Goal: Check status: Check status

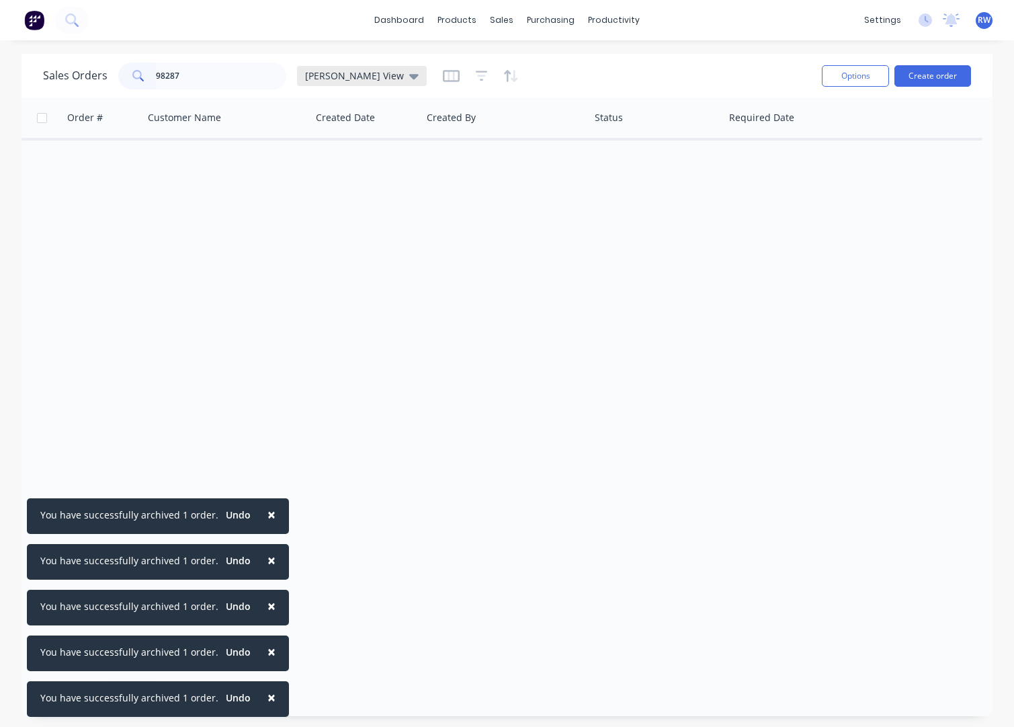
type input "98287"
click at [347, 73] on span "[PERSON_NAME] View" at bounding box center [354, 76] width 99 height 14
click at [344, 239] on button "archived" at bounding box center [377, 243] width 153 height 15
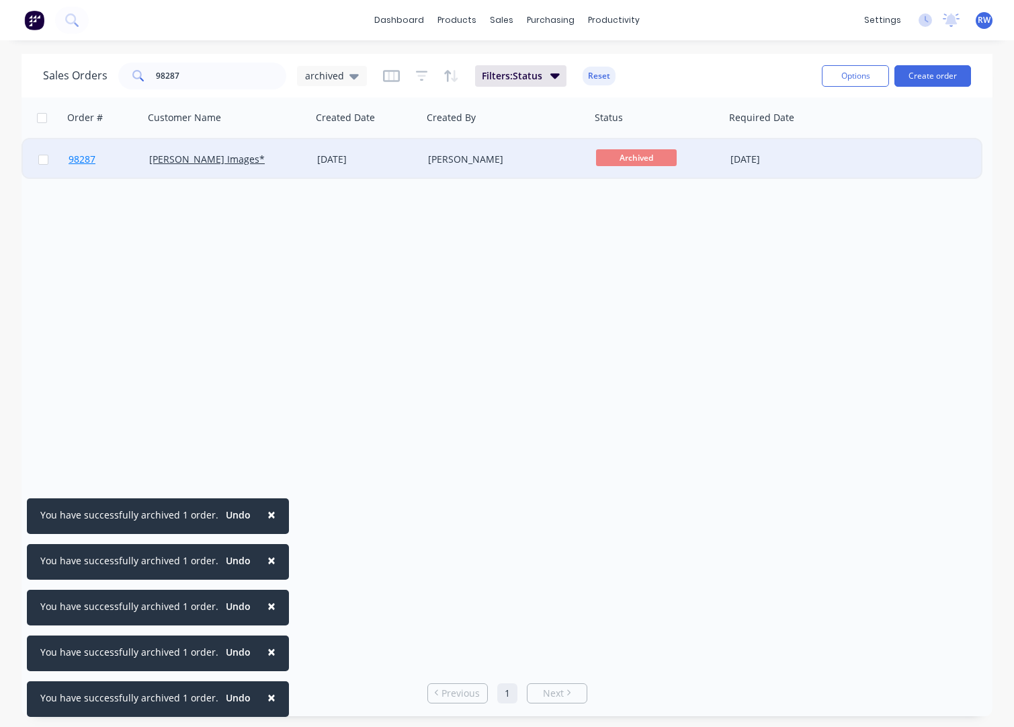
click at [92, 161] on span "98287" at bounding box center [82, 159] width 27 height 13
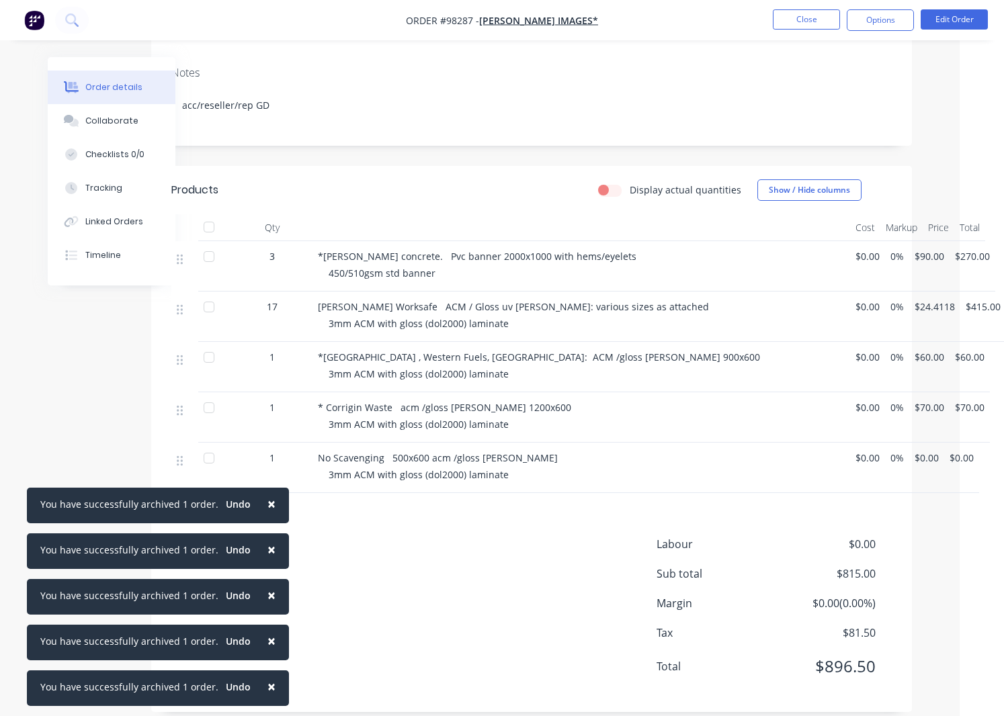
scroll to position [0, 44]
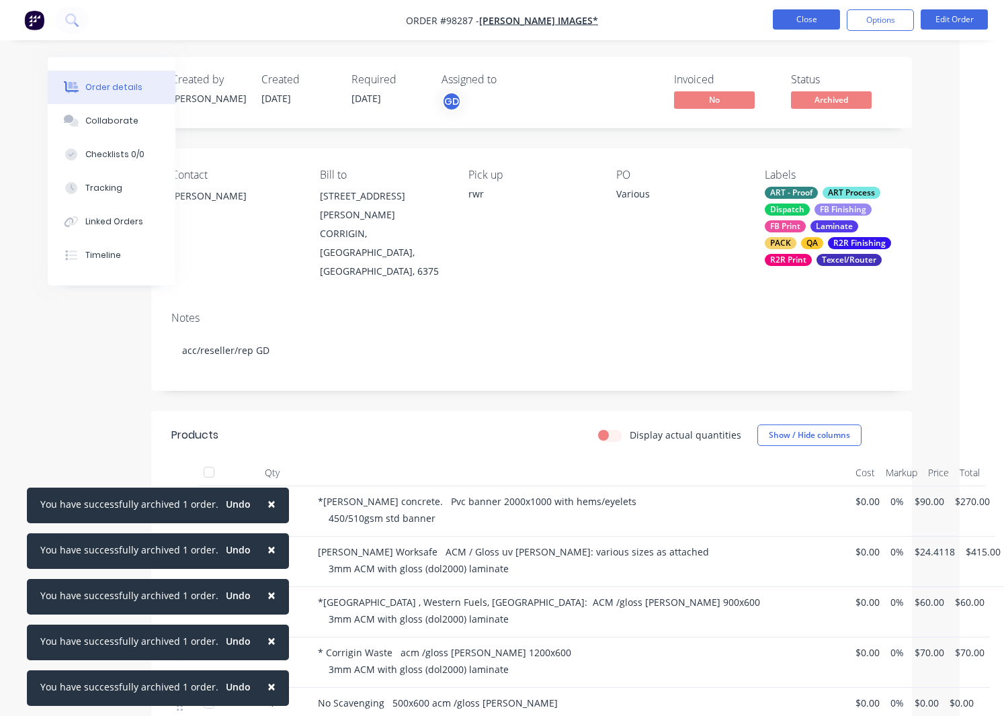
click at [792, 19] on button "Close" at bounding box center [806, 19] width 67 height 20
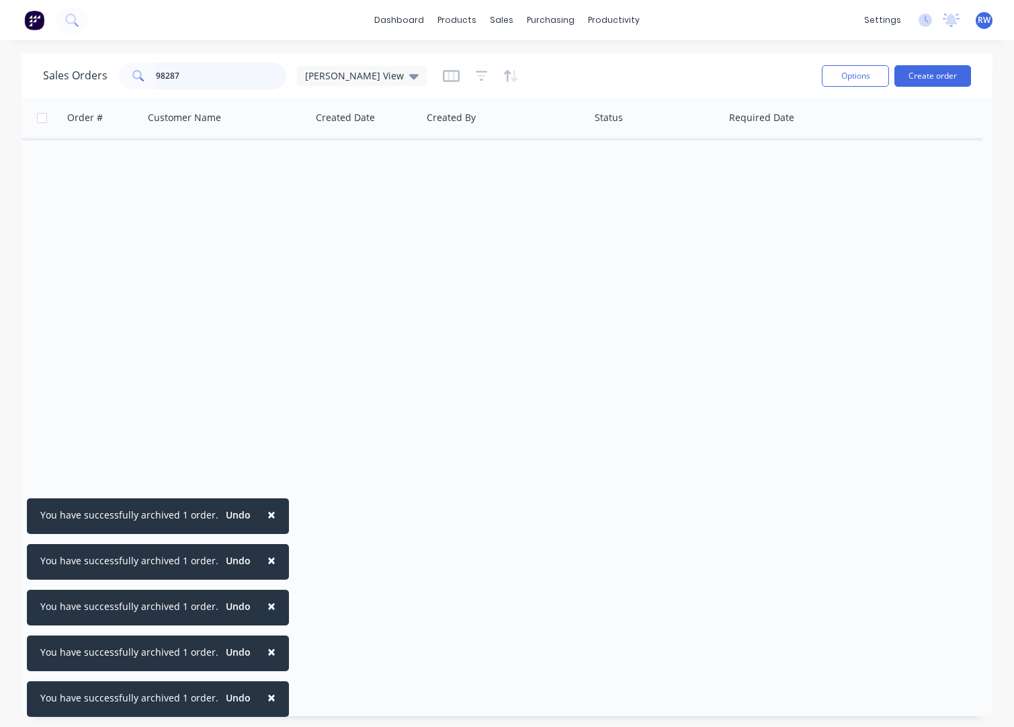
click at [223, 80] on input "98287" at bounding box center [221, 76] width 131 height 27
drag, startPoint x: 224, startPoint y: 78, endPoint x: 127, endPoint y: 75, distance: 96.8
click at [156, 74] on input "98287" at bounding box center [221, 76] width 131 height 27
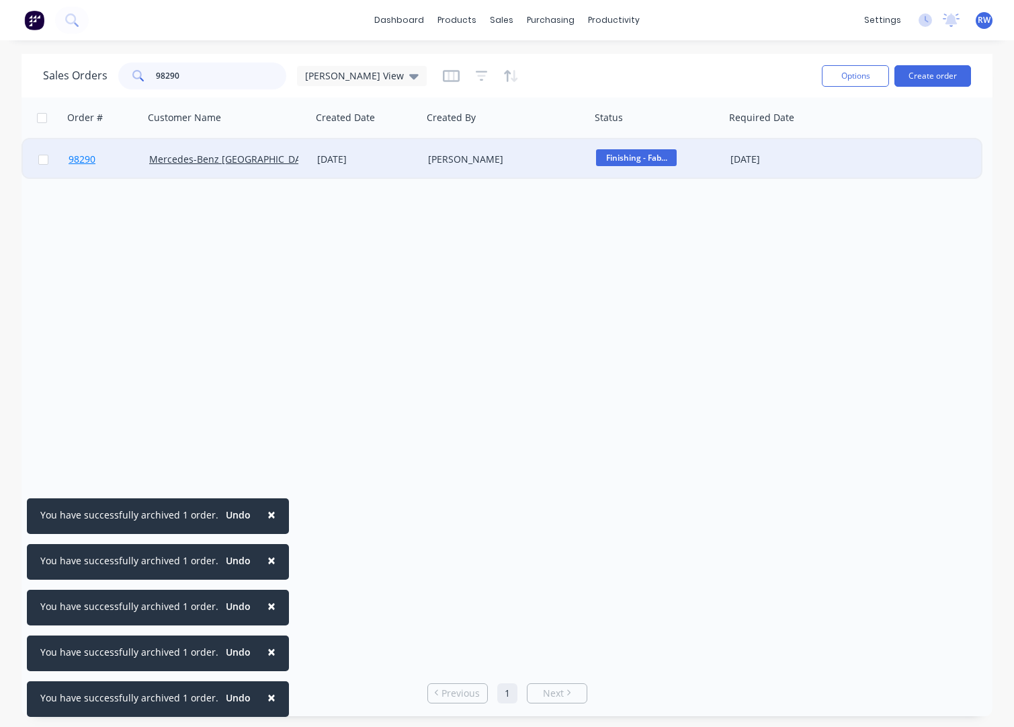
type input "98290"
click at [87, 165] on span "98290" at bounding box center [82, 159] width 27 height 13
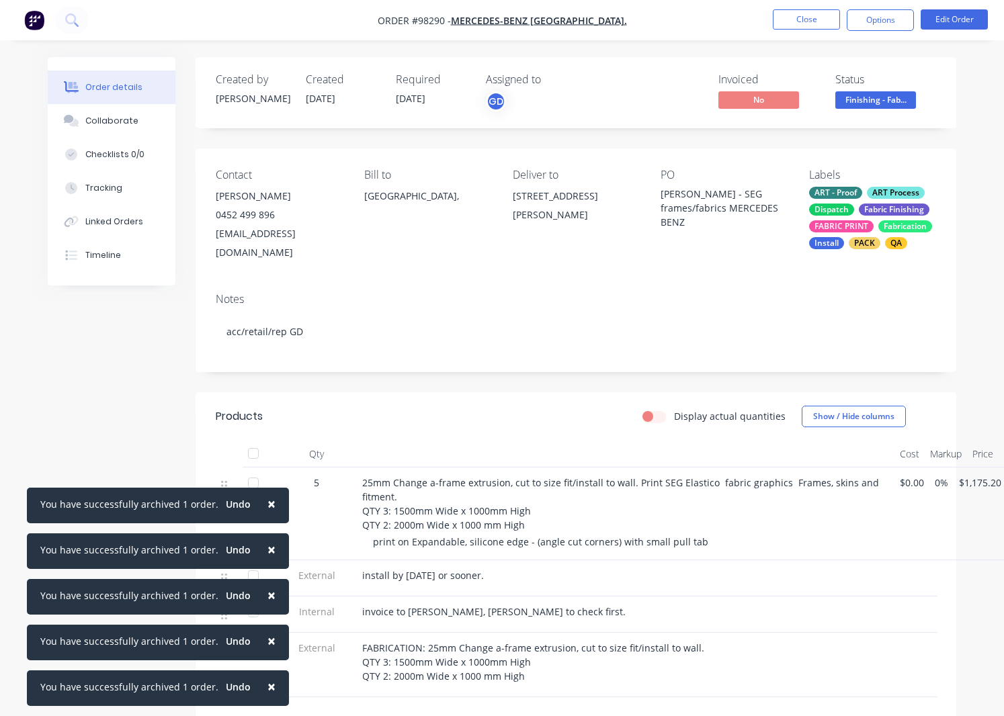
scroll to position [241, 0]
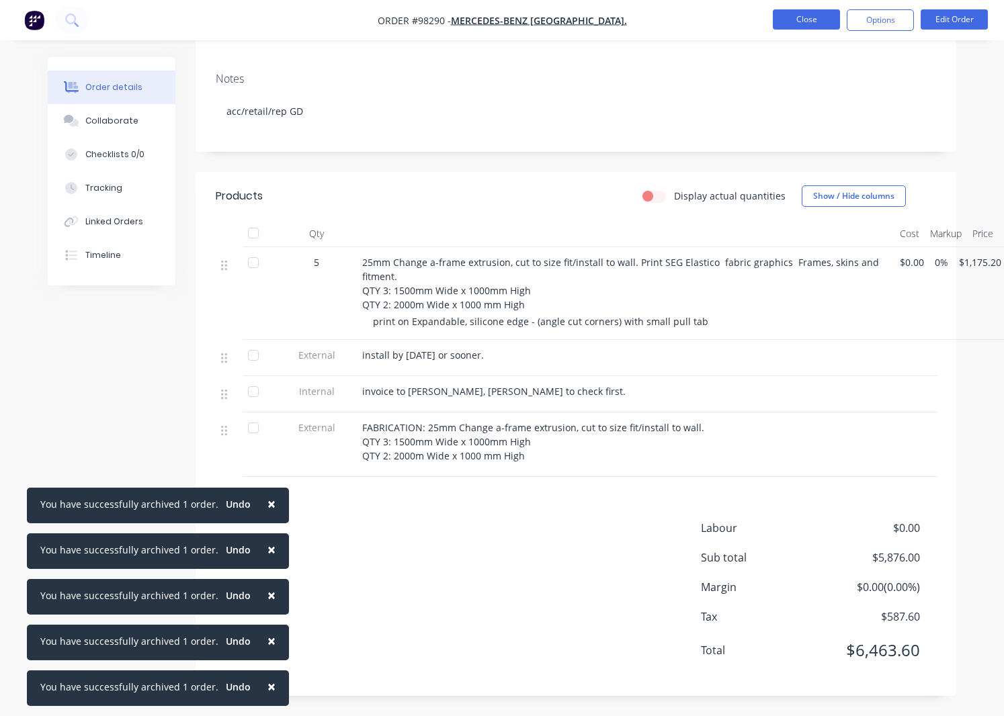
click at [799, 18] on button "Close" at bounding box center [806, 19] width 67 height 20
